Goal: Task Accomplishment & Management: Use online tool/utility

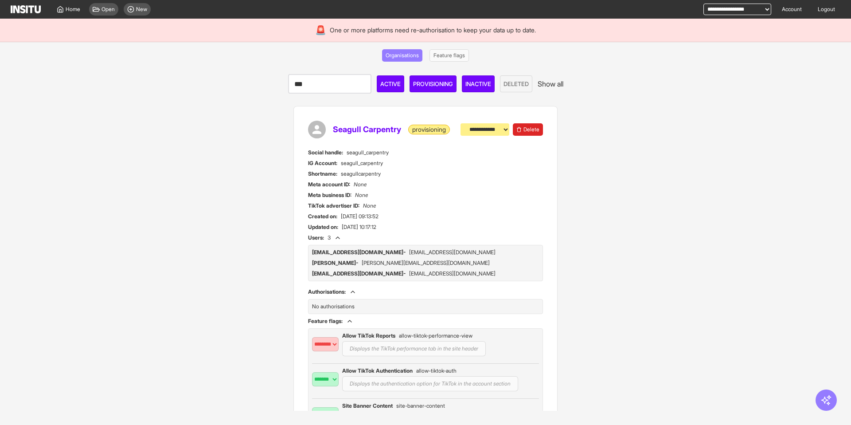
select select "**********"
select select "*****"
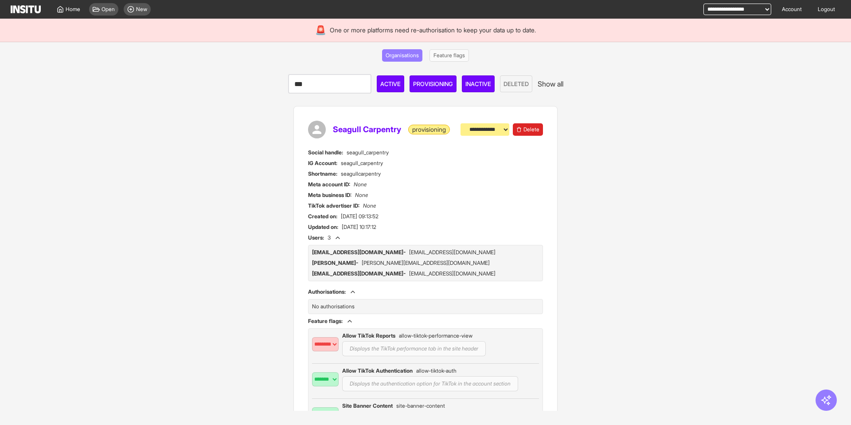
select select "*****"
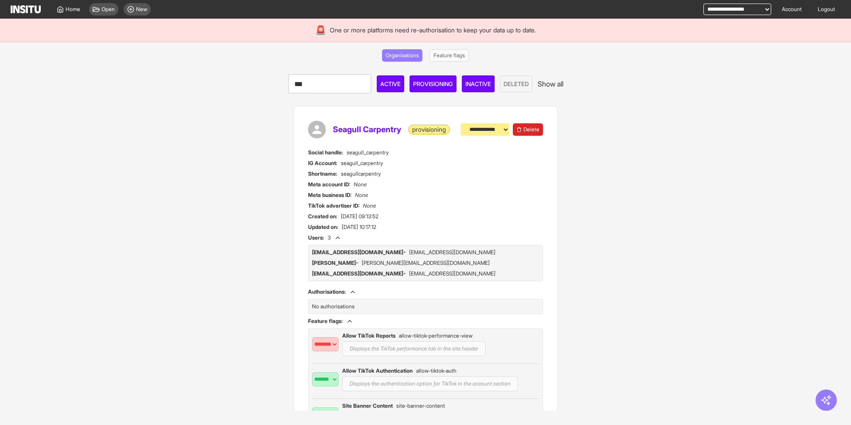
select select "*****"
